Goal: Task Accomplishment & Management: Manage account settings

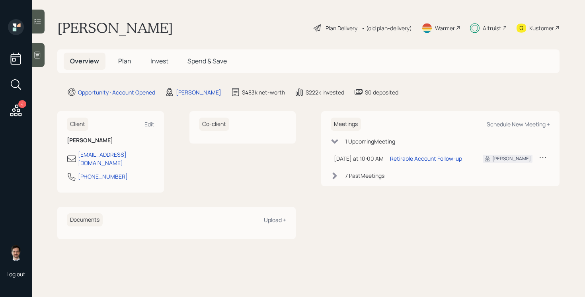
click at [129, 61] on span "Plan" at bounding box center [124, 61] width 13 height 9
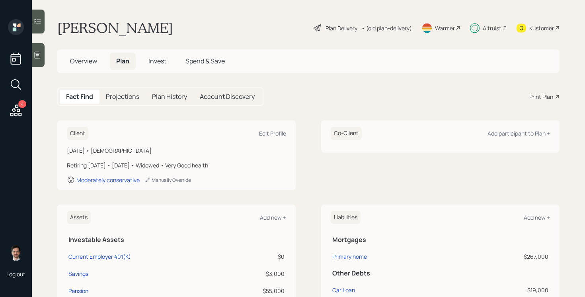
click at [343, 29] on div "Plan Delivery" at bounding box center [342, 28] width 32 height 8
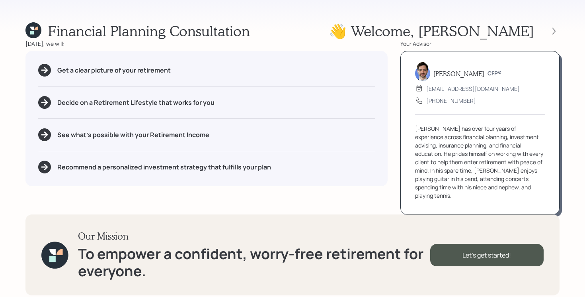
click at [39, 30] on icon at bounding box center [33, 30] width 16 height 16
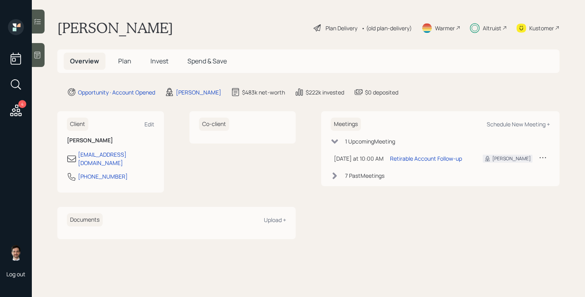
click at [121, 65] on span "Plan" at bounding box center [124, 61] width 13 height 9
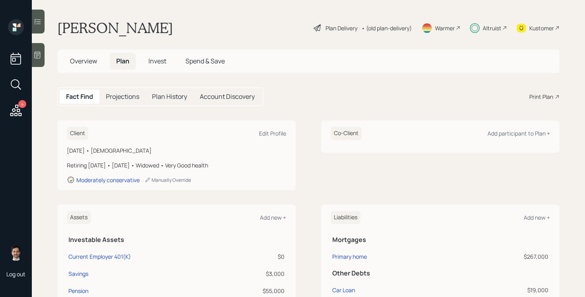
click at [331, 26] on div "Plan Delivery" at bounding box center [342, 28] width 32 height 8
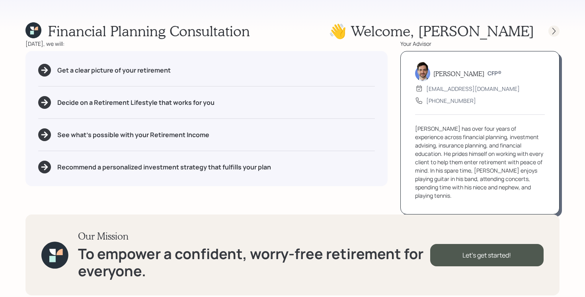
click at [553, 31] on icon at bounding box center [554, 31] width 8 height 8
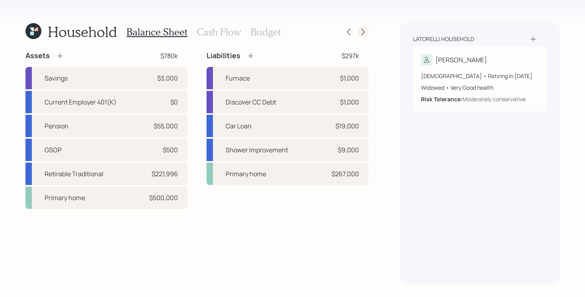
click at [363, 35] on icon at bounding box center [363, 32] width 8 height 8
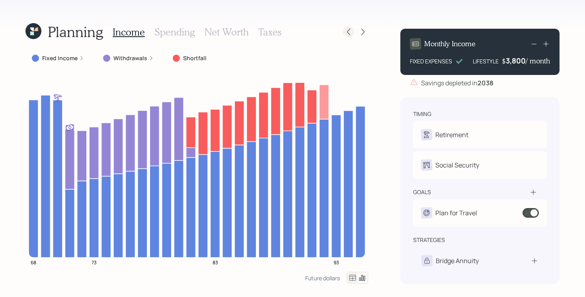
click at [349, 36] on div at bounding box center [348, 31] width 11 height 11
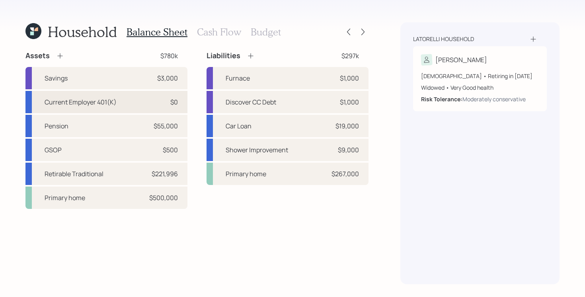
click at [150, 102] on div "Current Employer 401(K) $0" at bounding box center [106, 102] width 162 height 22
select select "company_sponsored"
select select "balanced"
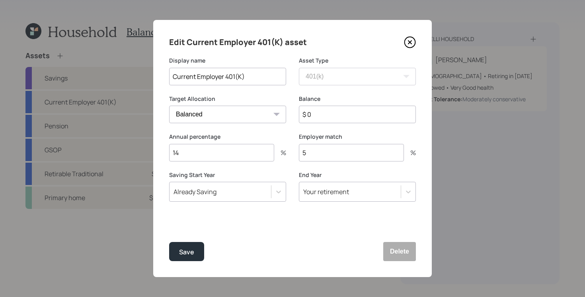
click at [410, 43] on icon at bounding box center [410, 42] width 12 height 12
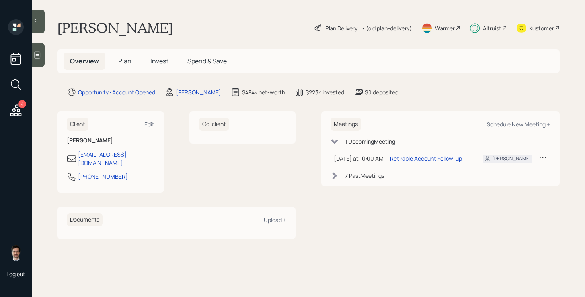
click at [340, 27] on div "Plan Delivery" at bounding box center [342, 28] width 32 height 8
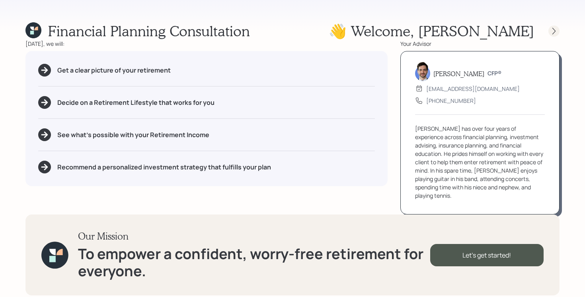
click at [554, 34] on icon at bounding box center [554, 31] width 8 height 8
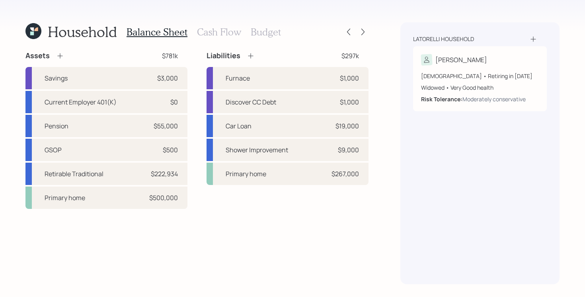
click at [254, 32] on h3 "Budget" at bounding box center [266, 32] width 30 height 12
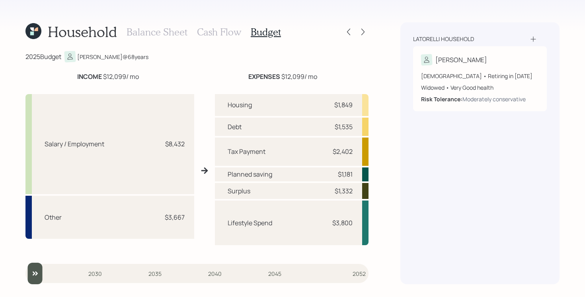
click at [213, 36] on h3 "Cash Flow" at bounding box center [219, 32] width 44 height 12
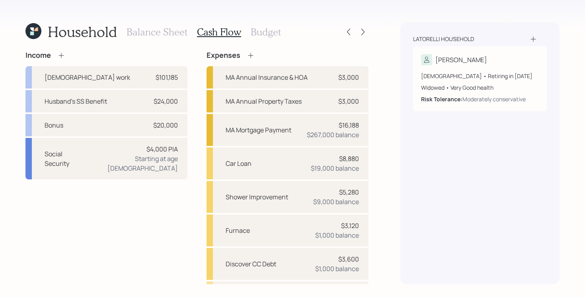
click at [194, 124] on div "Income Full-time work $101,185 Husband's SS Benefit $24,000 Bonus $20,000 Socia…" at bounding box center [196, 218] width 343 height 334
click at [191, 99] on div "Income Full-time work $101,185 Husband's SS Benefit $24,000 Bonus $20,000 Socia…" at bounding box center [196, 218] width 343 height 334
click at [196, 98] on div "Income Full-time work $101,185 Husband's SS Benefit $24,000 Bonus $20,000 Socia…" at bounding box center [196, 218] width 343 height 334
click at [197, 74] on div "Income Full-time work $101,185 Husband's SS Benefit $24,000 Bonus $20,000 Socia…" at bounding box center [196, 218] width 343 height 334
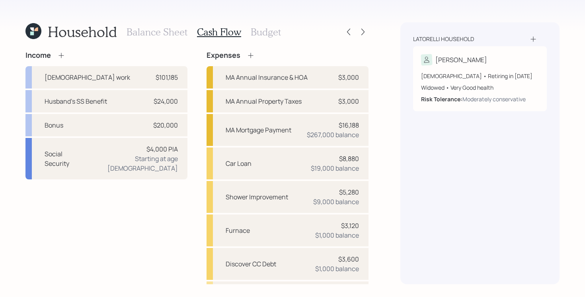
click at [194, 75] on div "Income Full-time work $101,185 Husband's SS Benefit $24,000 Bonus $20,000 Socia…" at bounding box center [196, 218] width 343 height 334
click at [145, 226] on div "Income Full-time work $101,185 Husband's SS Benefit $24,000 Bonus $20,000 Socia…" at bounding box center [106, 218] width 162 height 334
click at [195, 79] on div "Income Full-time work $101,185 Husband's SS Benefit $24,000 Bonus $20,000 Socia…" at bounding box center [196, 218] width 343 height 334
click at [196, 74] on div "Income Full-time work $101,185 Husband's SS Benefit $24,000 Bonus $20,000 Socia…" at bounding box center [196, 218] width 343 height 334
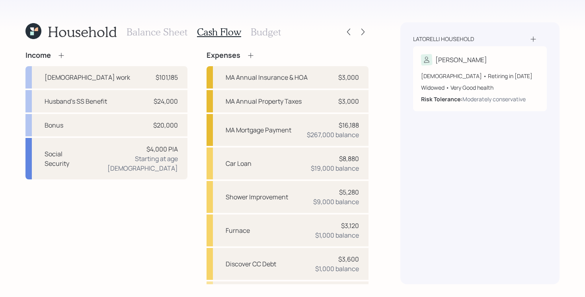
click at [201, 73] on div "Income Full-time work $101,185 Husband's SS Benefit $24,000 Bonus $20,000 Socia…" at bounding box center [196, 218] width 343 height 334
click at [270, 12] on div "Household Balance Sheet Cash Flow Budget Income Full-time work $101,185 Husband…" at bounding box center [292, 148] width 585 height 297
click at [269, 12] on div "Household Balance Sheet Cash Flow Budget Income Full-time work $101,185 Husband…" at bounding box center [292, 148] width 585 height 297
click at [265, 11] on div "Household Balance Sheet Cash Flow Budget Income Full-time work $101,185 Husband…" at bounding box center [292, 148] width 585 height 297
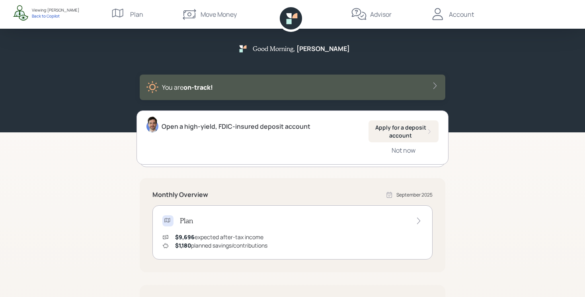
click at [133, 13] on div "Plan" at bounding box center [136, 15] width 13 height 10
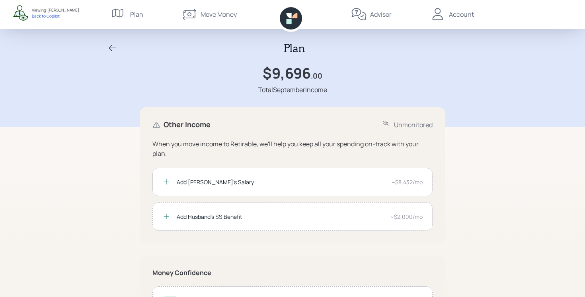
click at [219, 14] on div "Move Money" at bounding box center [219, 15] width 36 height 10
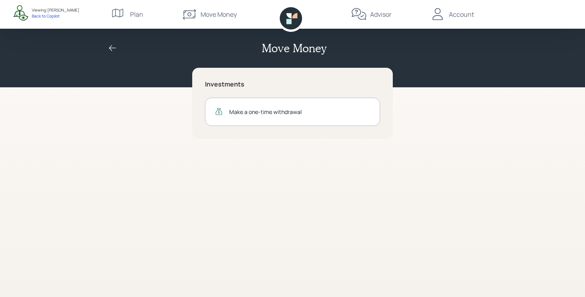
click at [378, 8] on div "Advisor" at bounding box center [371, 14] width 41 height 29
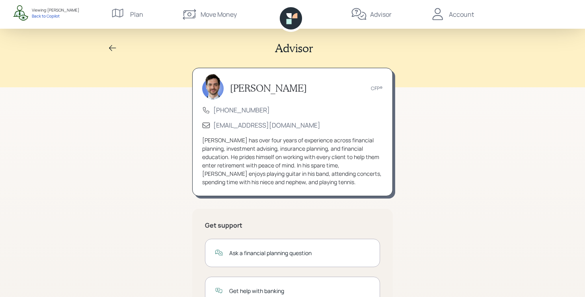
click at [460, 28] on div "Account" at bounding box center [452, 14] width 44 height 29
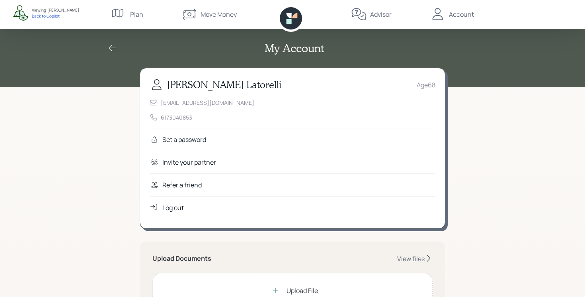
click at [293, 20] on icon at bounding box center [291, 18] width 22 height 22
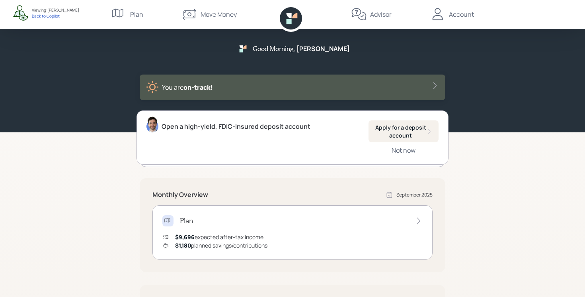
click at [375, 15] on div "Advisor" at bounding box center [380, 15] width 21 height 10
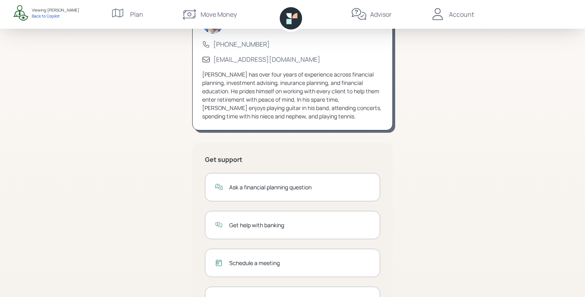
scroll to position [109, 0]
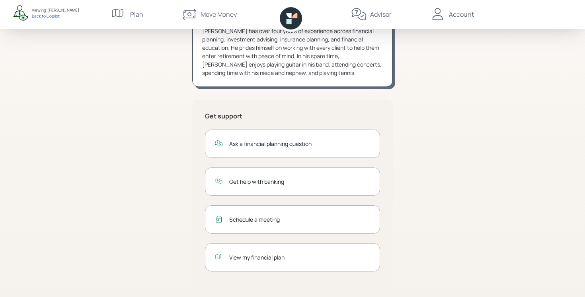
click at [242, 213] on div "Schedule a meeting" at bounding box center [292, 219] width 175 height 28
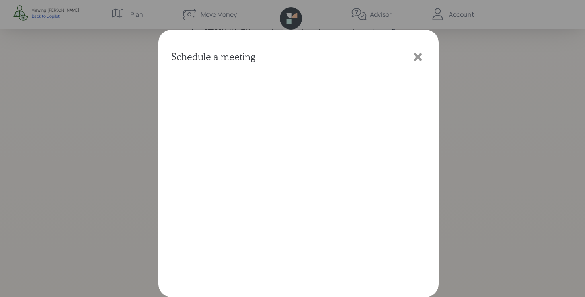
click at [417, 56] on icon at bounding box center [418, 57] width 8 height 8
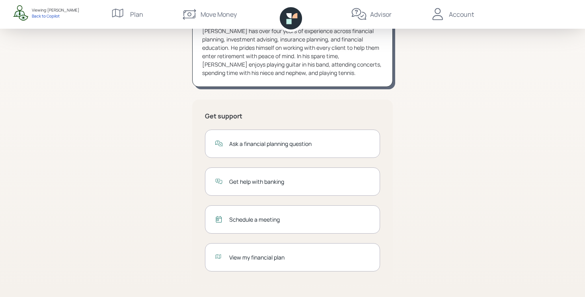
click at [259, 255] on div "View my financial plan" at bounding box center [299, 257] width 141 height 8
click at [117, 167] on div "Advisor Jonah Coleman CFP® (833) 222-1807 advisor@retirable.com Jonah has over …" at bounding box center [292, 94] width 585 height 406
click at [456, 16] on div "Account" at bounding box center [461, 15] width 25 height 10
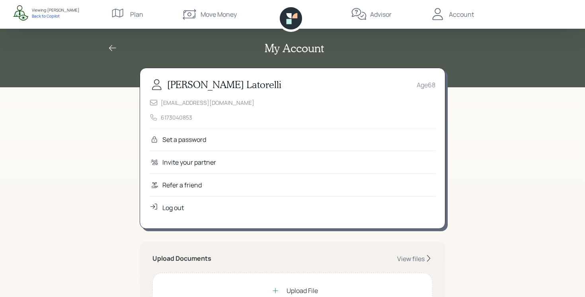
click at [176, 181] on div "Refer a friend" at bounding box center [181, 185] width 39 height 10
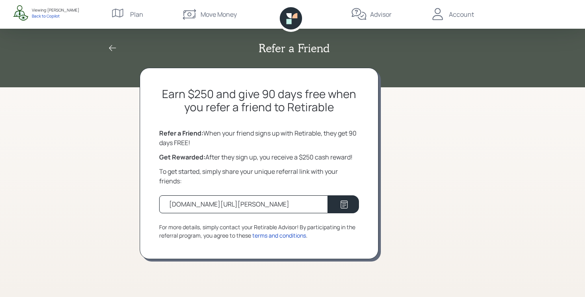
click at [110, 46] on icon at bounding box center [112, 48] width 7 height 6
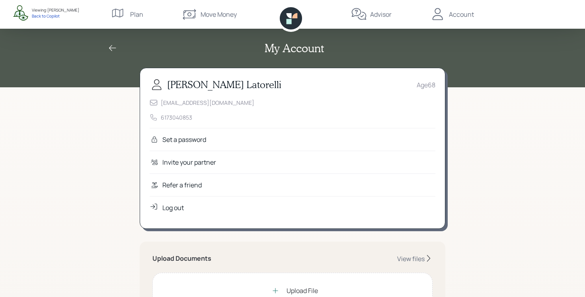
click at [110, 47] on icon at bounding box center [112, 48] width 7 height 6
